Goal: Transaction & Acquisition: Purchase product/service

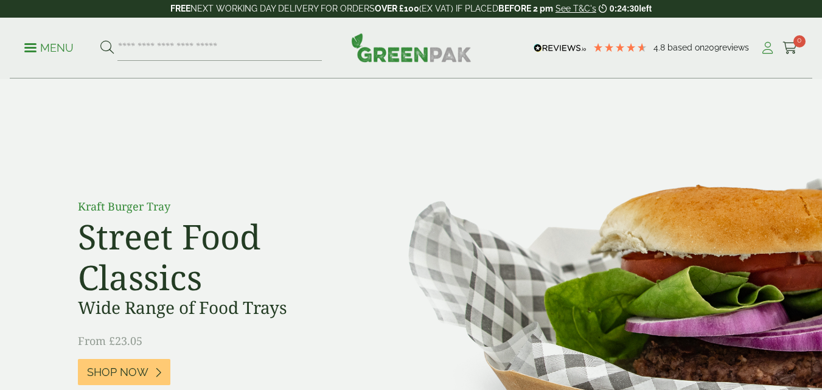
click at [771, 49] on icon at bounding box center [767, 48] width 15 height 12
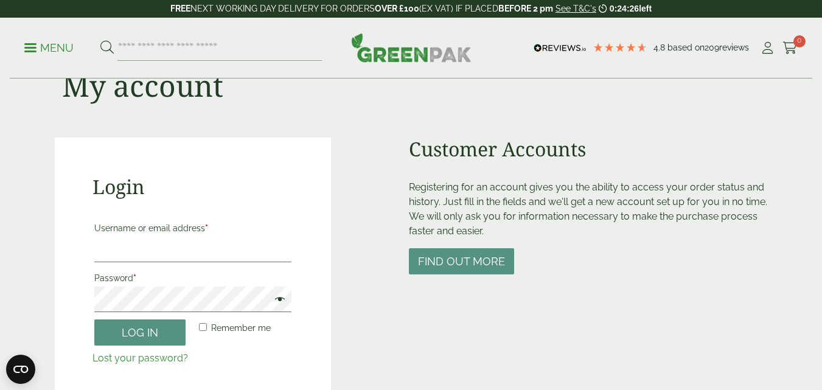
scroll to position [122, 0]
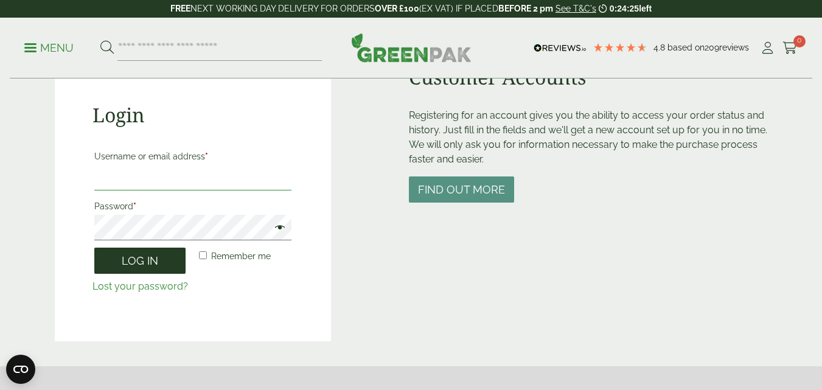
type input "**********"
click at [140, 254] on button "Log in" at bounding box center [139, 261] width 91 height 26
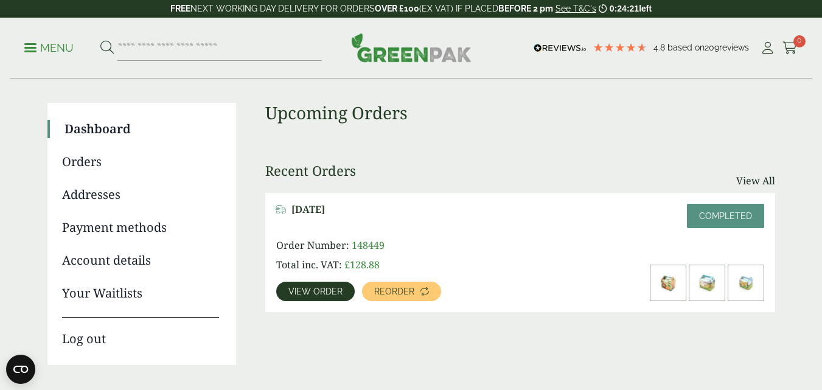
scroll to position [182, 0]
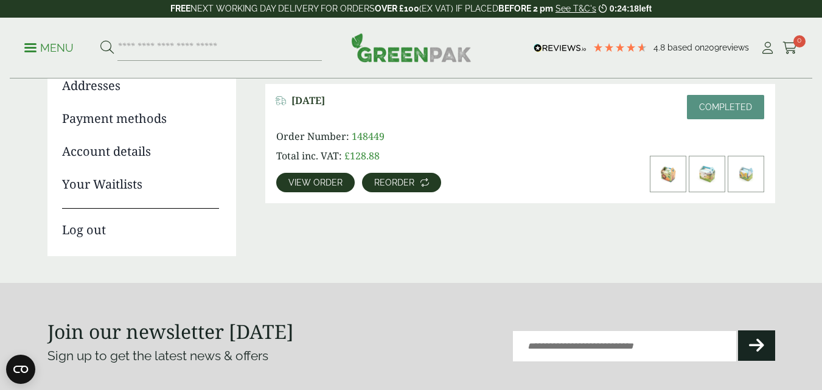
click at [395, 184] on span "Reorder" at bounding box center [394, 182] width 40 height 9
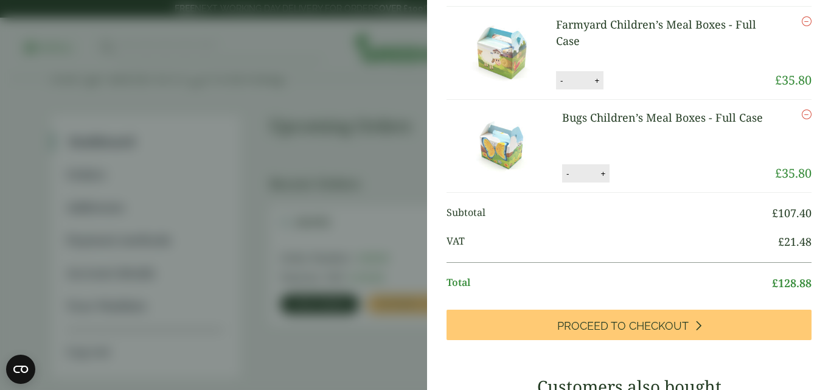
scroll to position [487, 0]
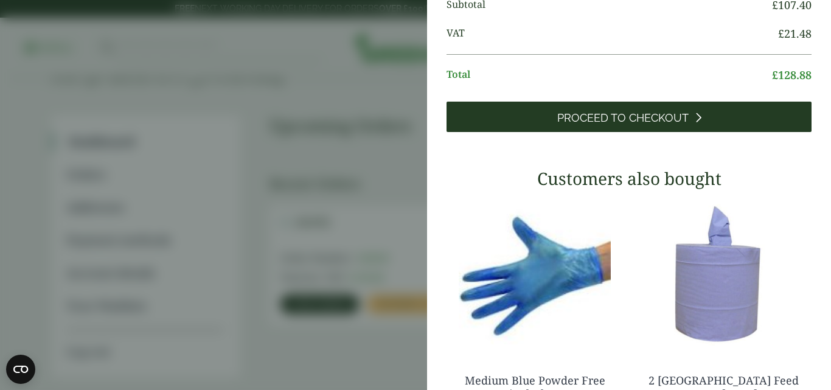
click at [683, 128] on link "Proceed to Checkout" at bounding box center [628, 117] width 365 height 30
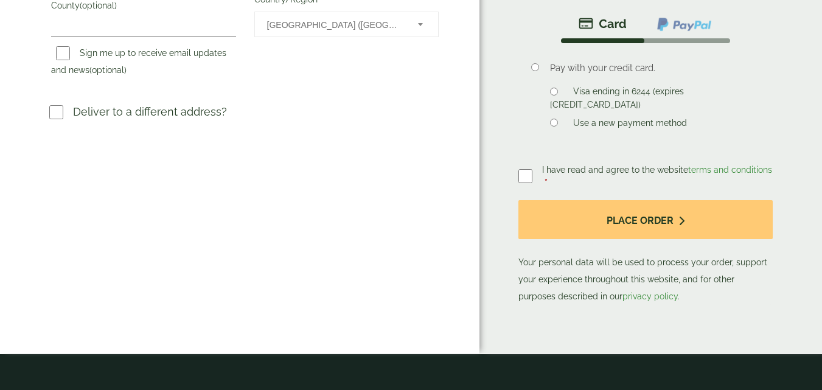
scroll to position [487, 0]
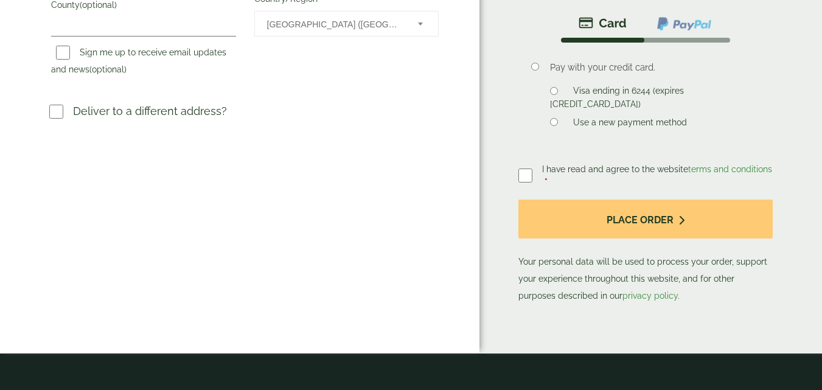
click at [533, 179] on label at bounding box center [530, 175] width 24 height 17
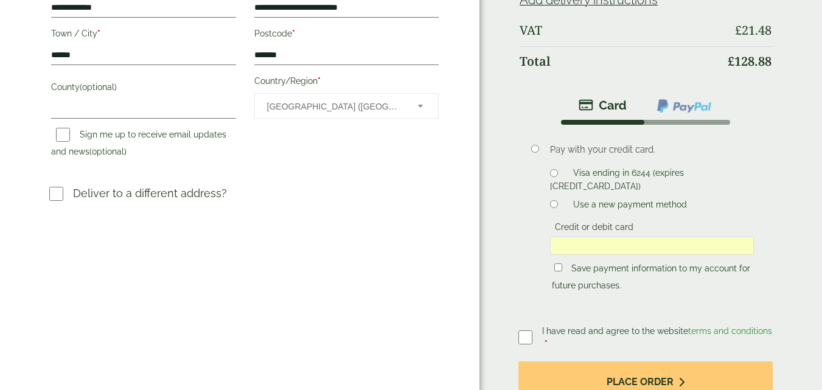
scroll to position [426, 0]
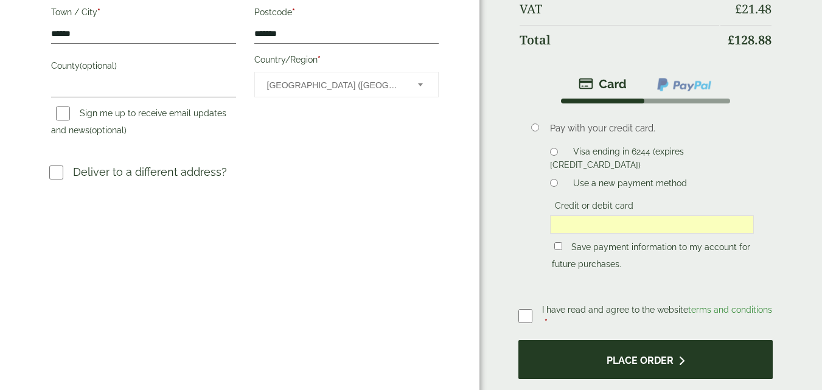
click at [659, 372] on button "Place order" at bounding box center [645, 360] width 254 height 40
